Goal: Task Accomplishment & Management: Manage account settings

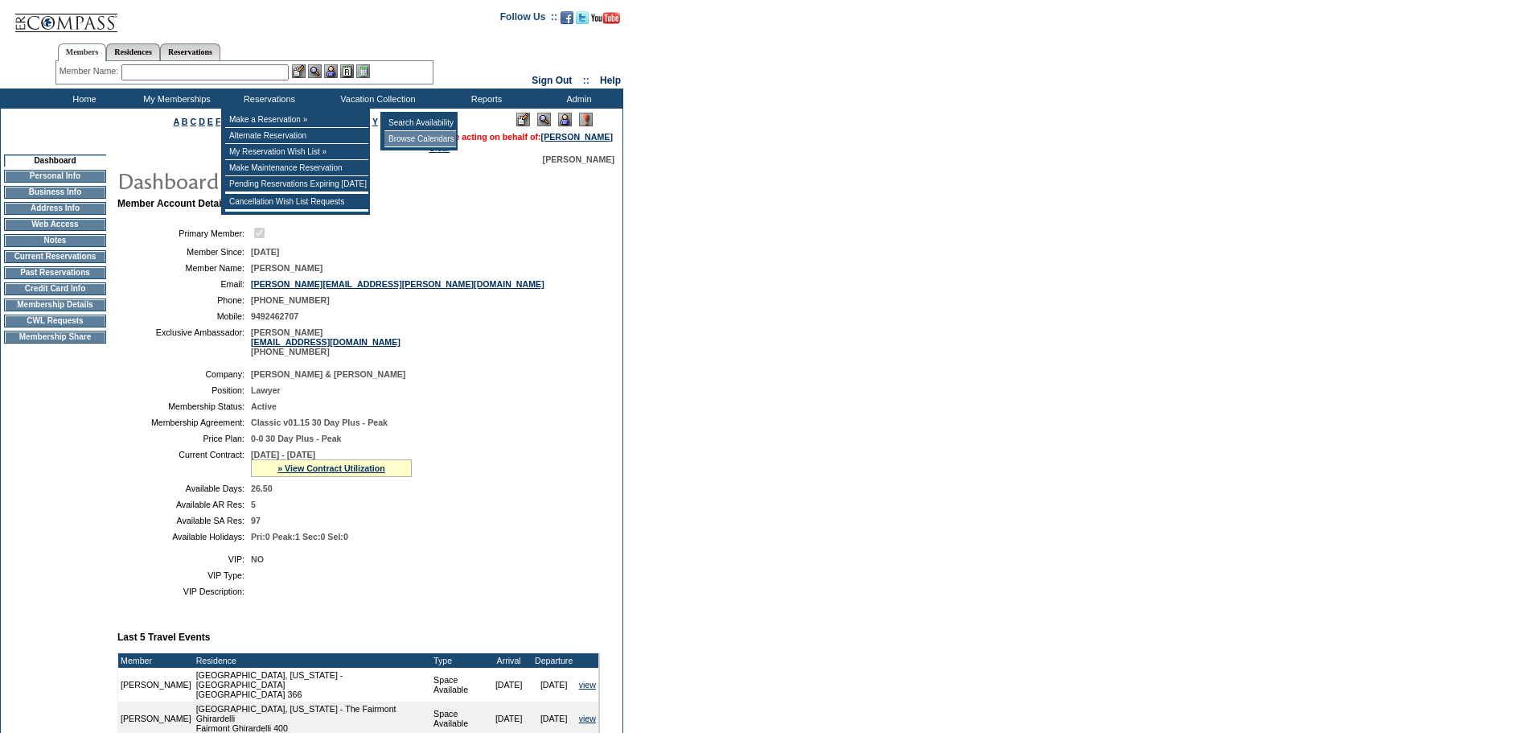
click at [410, 138] on td "Browse Calendars" at bounding box center [421, 139] width 72 height 16
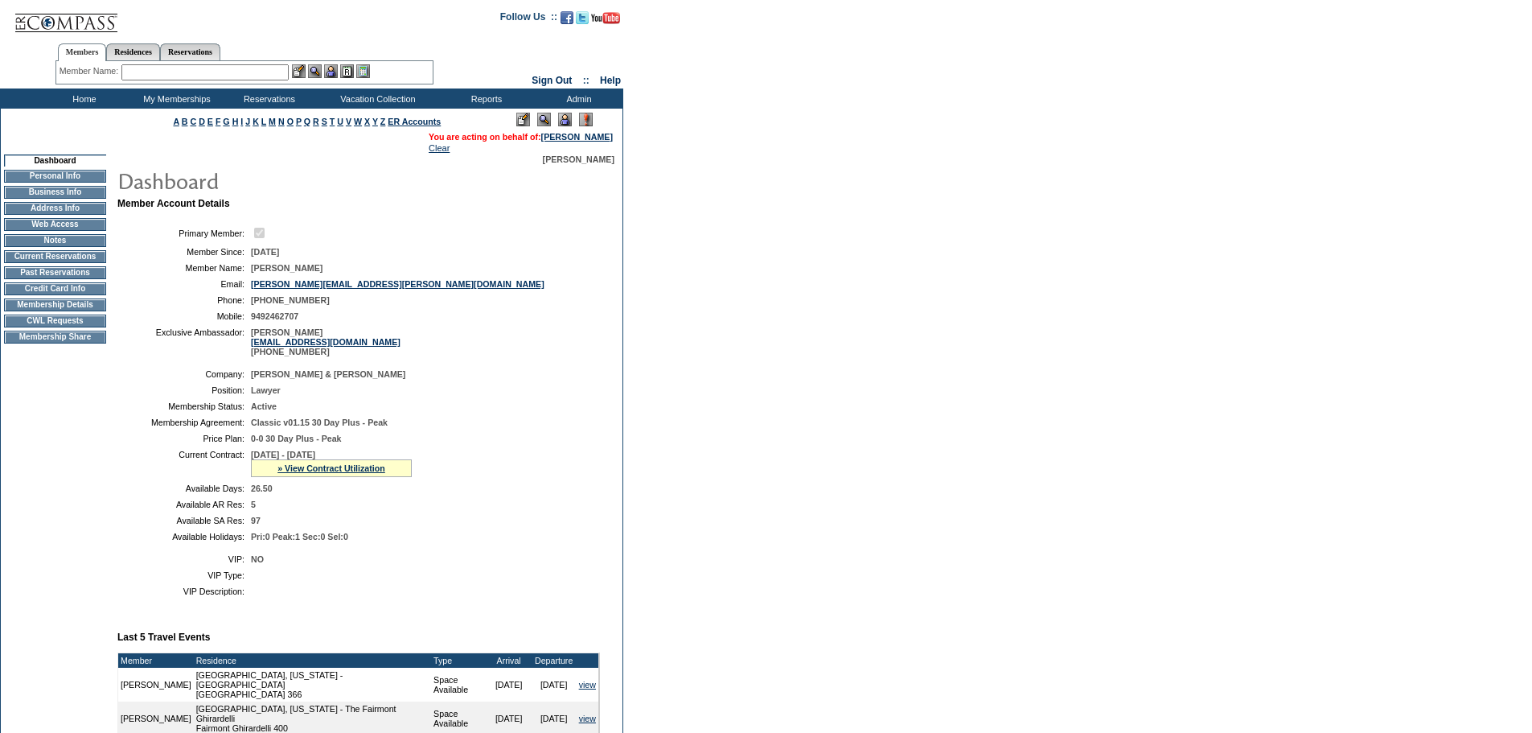
click at [84, 104] on td "Home" at bounding box center [82, 98] width 93 height 20
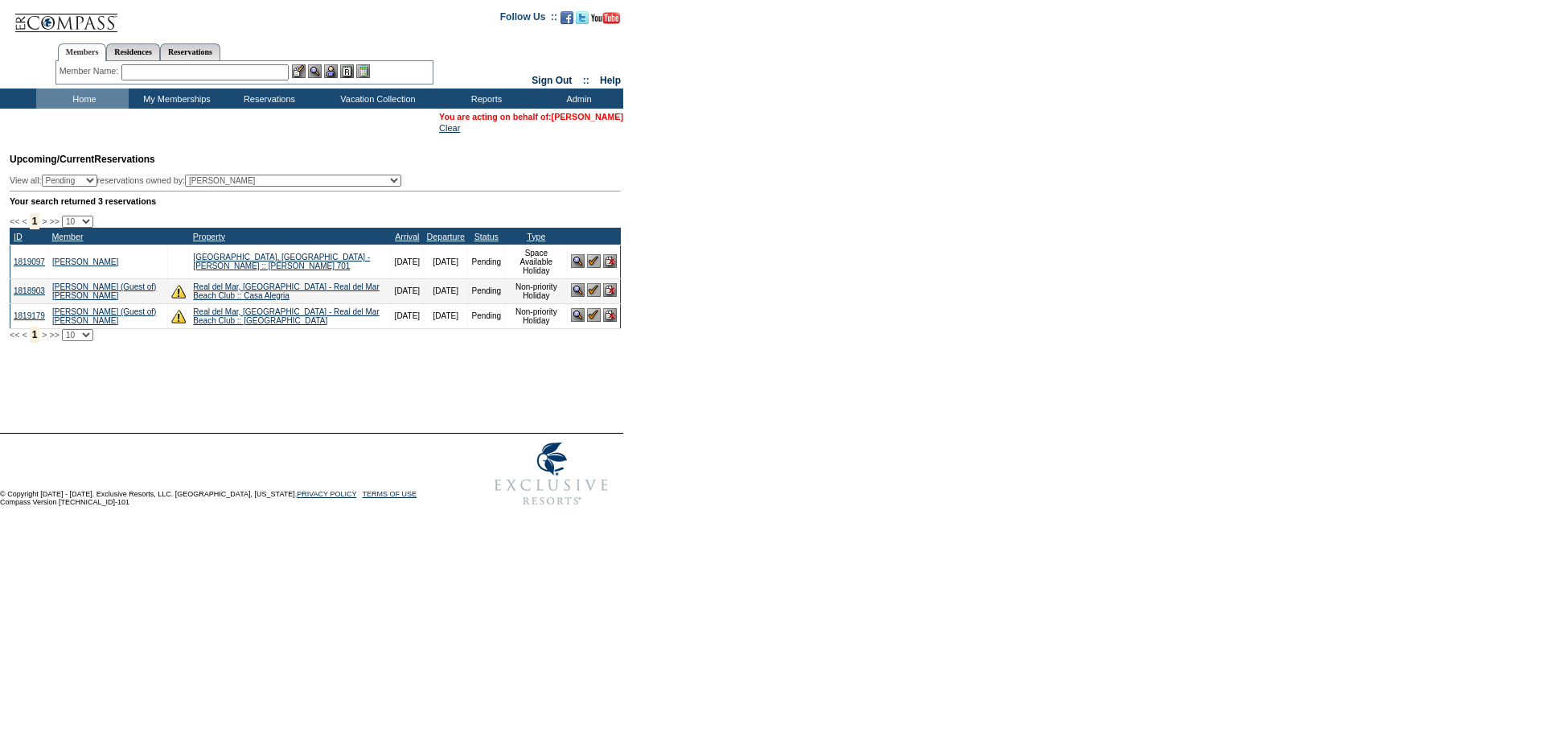
click at [593, 117] on link "[PERSON_NAME]" at bounding box center [588, 117] width 72 height 10
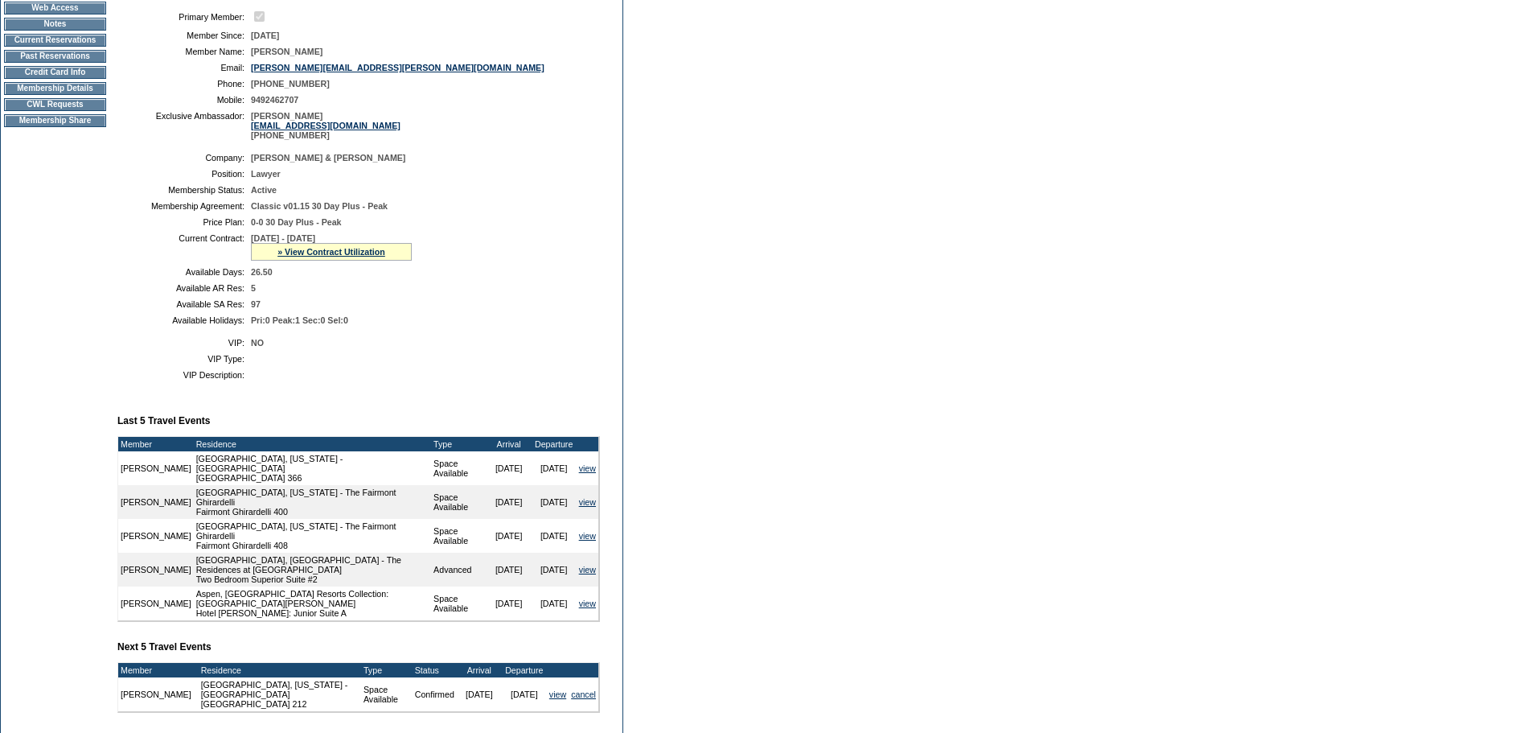
scroll to position [377, 0]
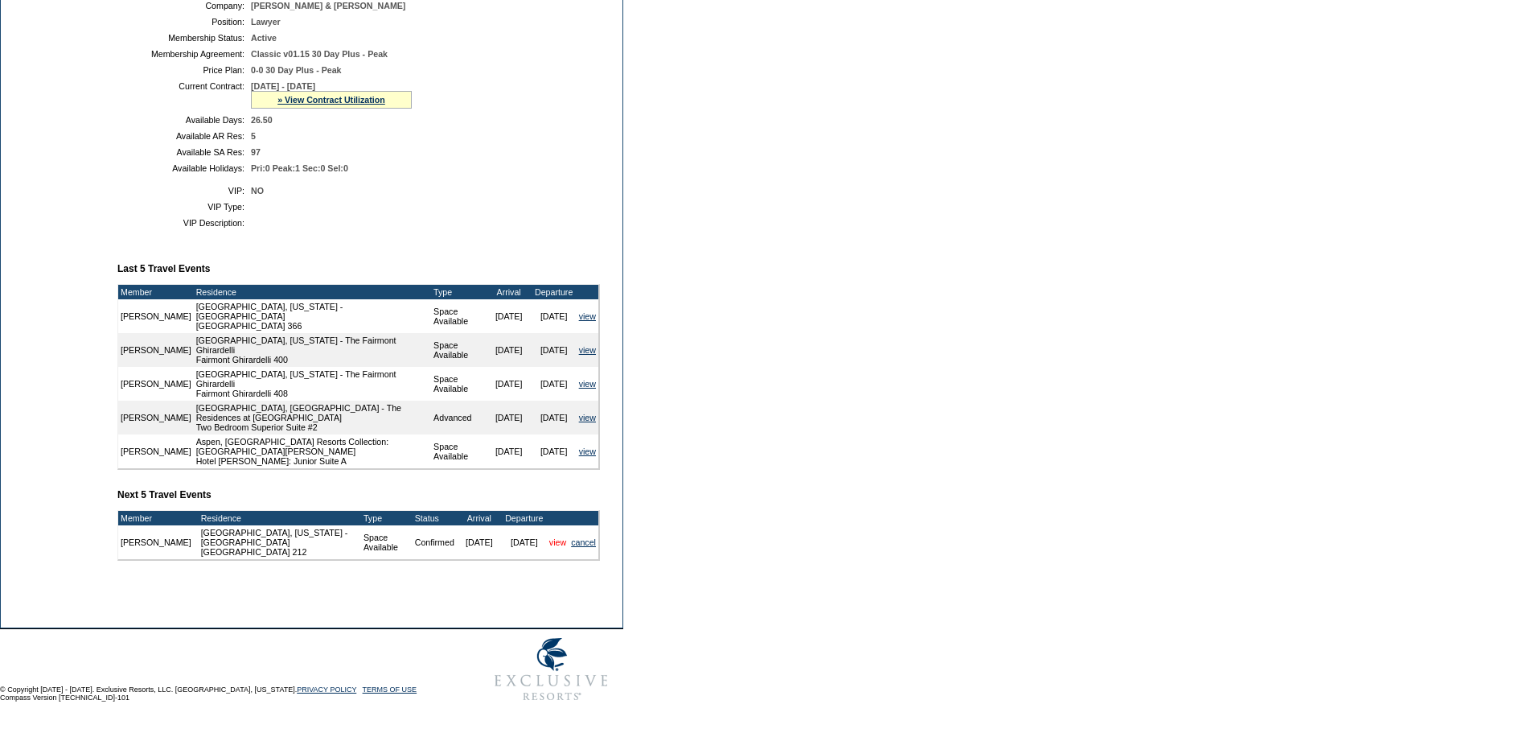
click at [563, 537] on link "view" at bounding box center [557, 542] width 17 height 10
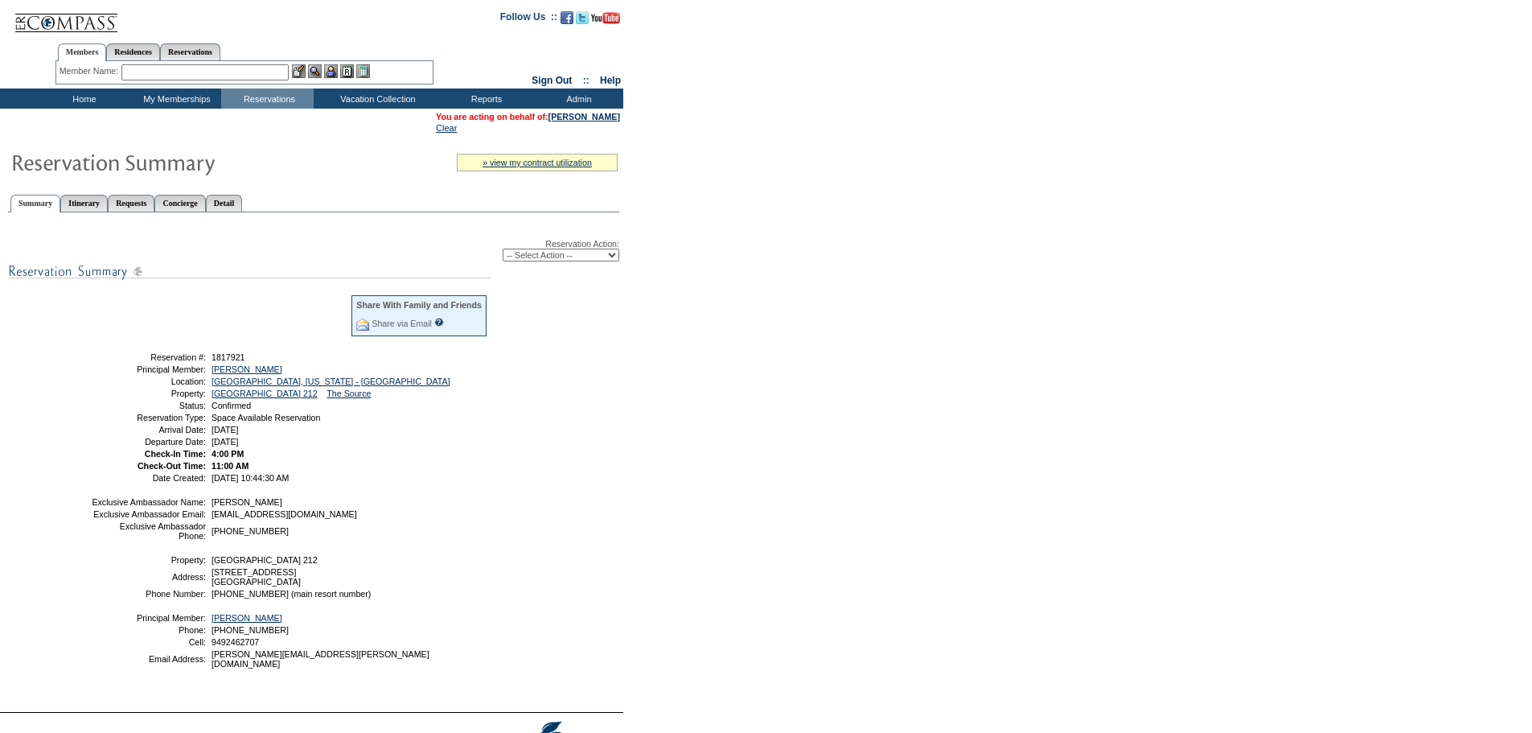
click at [557, 253] on select "-- Select Action -- Modify Reservation Dates Modify Reservation Cost Modify Occ…" at bounding box center [561, 255] width 117 height 13
select select "ChangeDates"
click at [503, 252] on select "-- Select Action -- Modify Reservation Dates Modify Reservation Cost Modify Occ…" at bounding box center [561, 255] width 117 height 13
